Goal: Transaction & Acquisition: Purchase product/service

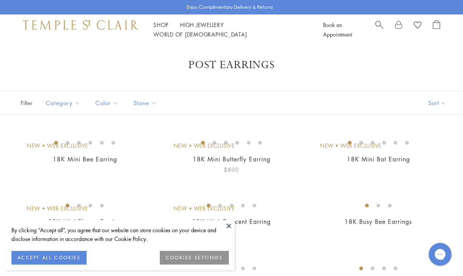
scroll to position [66, 0]
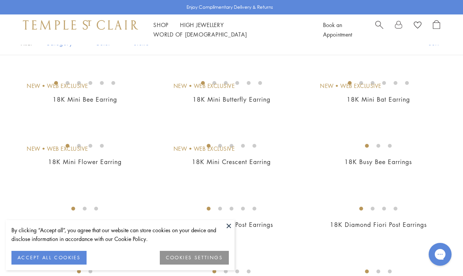
click at [229, 226] on button at bounding box center [228, 225] width 11 height 11
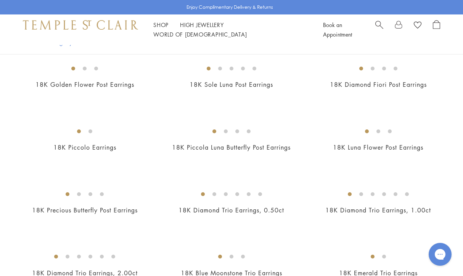
scroll to position [221, 0]
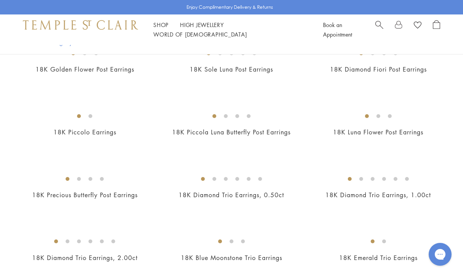
click at [0, 0] on img at bounding box center [0, 0] width 0 height 0
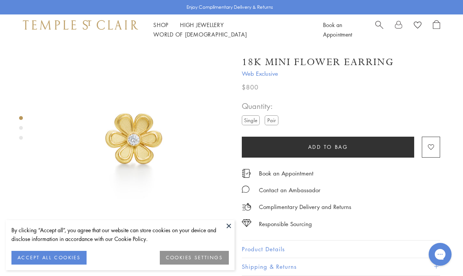
click at [225, 220] on button at bounding box center [228, 225] width 11 height 11
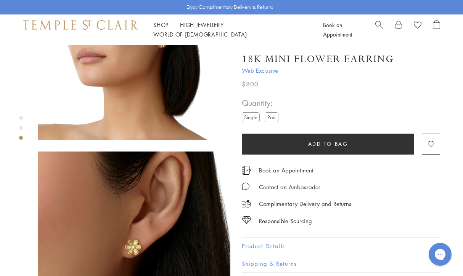
scroll to position [296, 0]
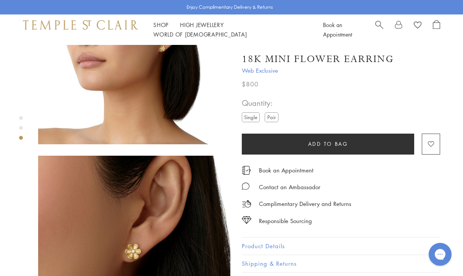
click at [269, 116] on label "Pair" at bounding box center [271, 117] width 14 height 10
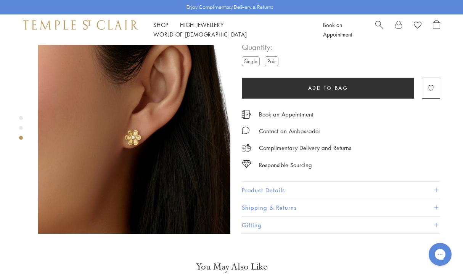
scroll to position [412, 0]
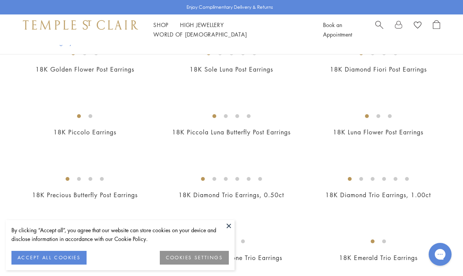
click at [0, 0] on img at bounding box center [0, 0] width 0 height 0
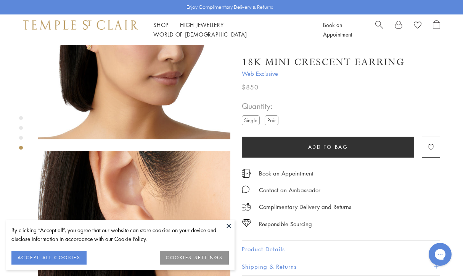
scroll to position [476, 0]
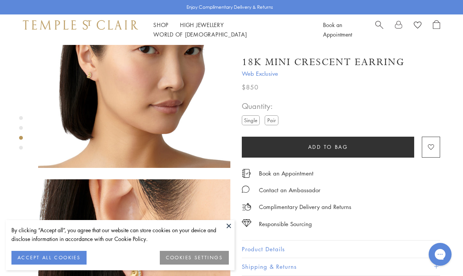
click at [274, 120] on label "Pair" at bounding box center [271, 120] width 14 height 10
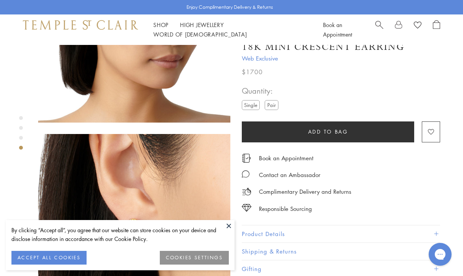
scroll to position [535, 0]
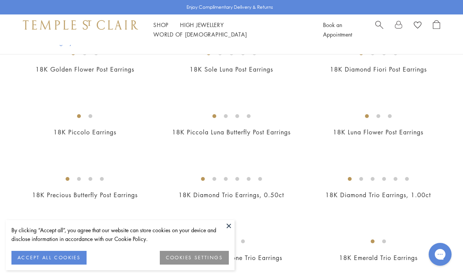
click at [228, 226] on button at bounding box center [228, 225] width 11 height 11
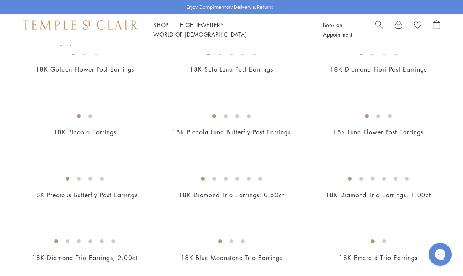
click at [0, 0] on img at bounding box center [0, 0] width 0 height 0
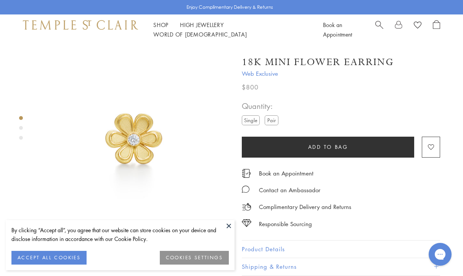
click at [269, 120] on label "Pair" at bounding box center [271, 120] width 14 height 10
click at [332, 148] on span "Add to bag" at bounding box center [328, 147] width 40 height 8
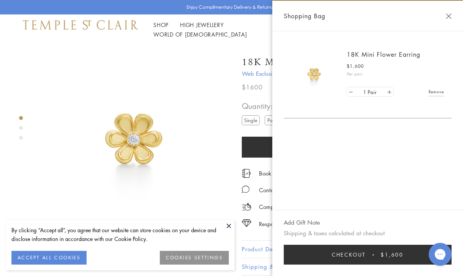
click at [210, 40] on div "Shop Shop Categories Amulets Pendants & Charms Lockets Chains & Leather Cords E…" at bounding box center [231, 29] width 463 height 30
click at [449, 15] on button "Close Shopping Bag" at bounding box center [448, 16] width 6 height 6
